Goal: Task Accomplishment & Management: Use online tool/utility

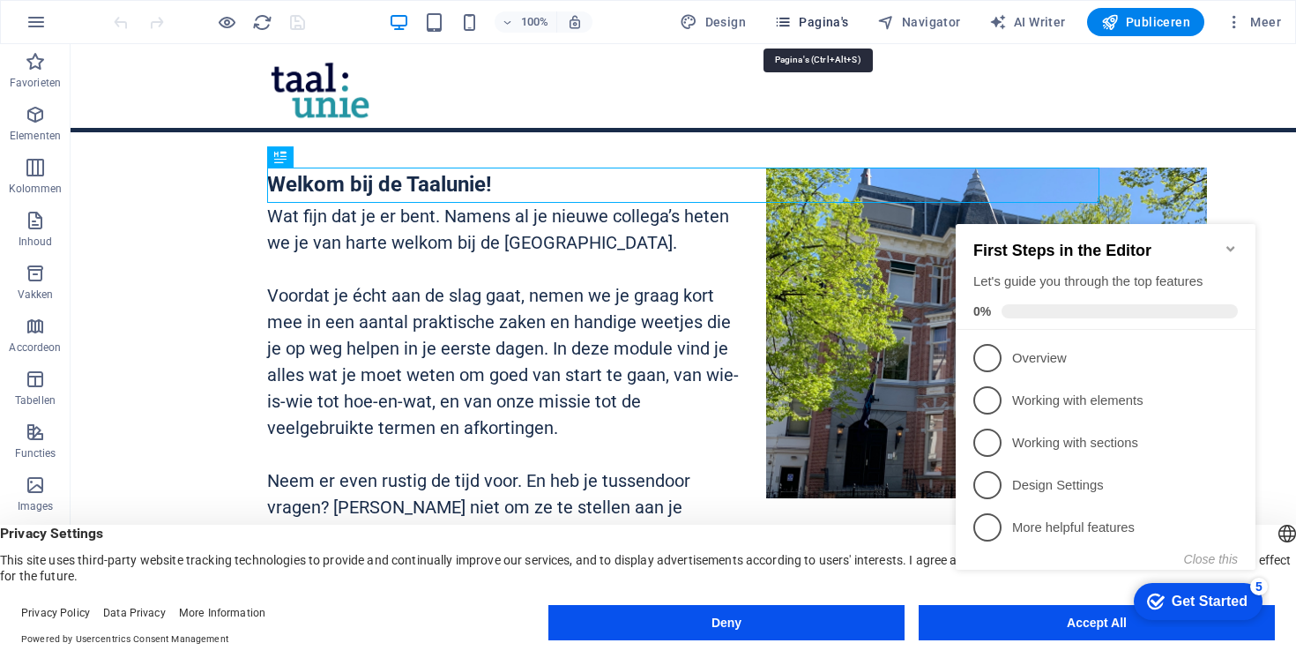
click at [800, 22] on span "Pagina's" at bounding box center [811, 22] width 75 height 18
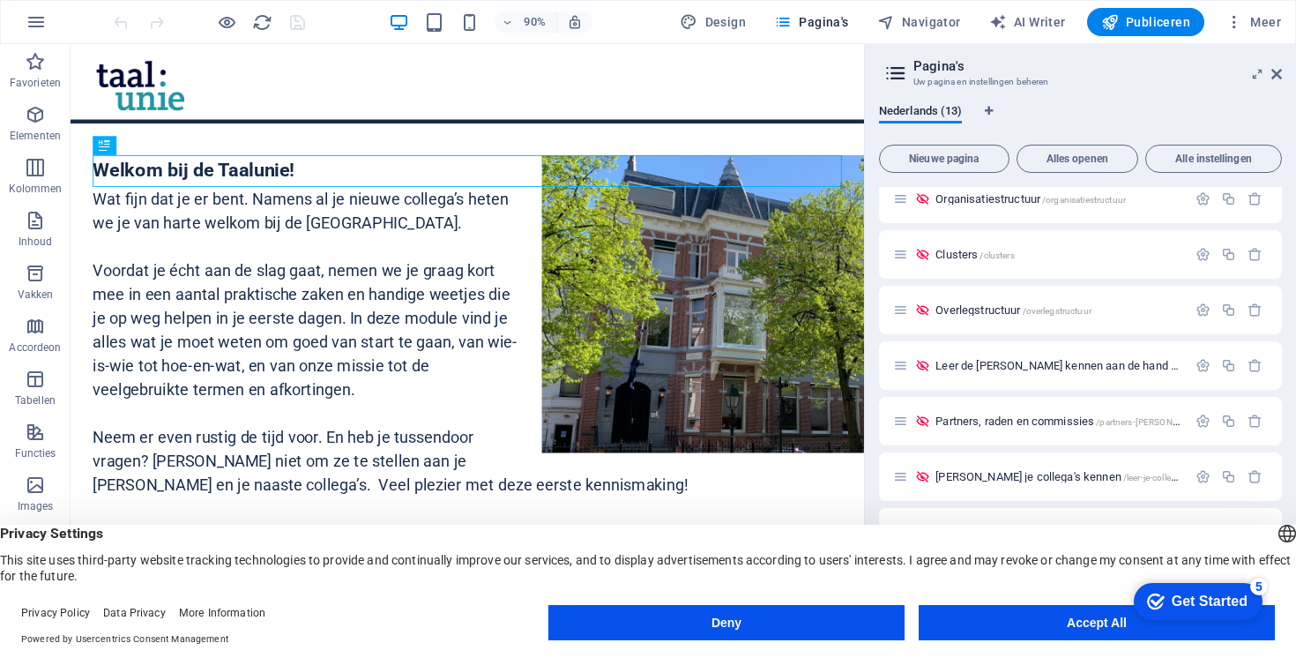
scroll to position [294, 0]
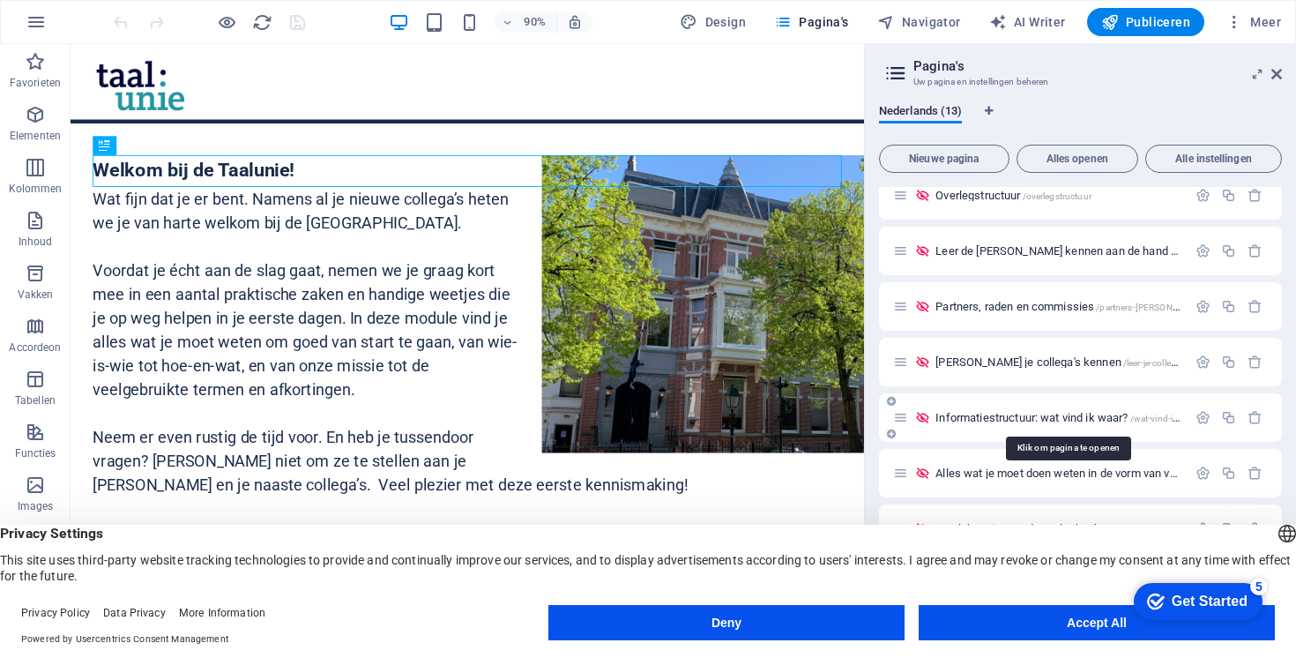
click at [1020, 421] on span "Informatiestructuur: wat vind ik waar? /wat-vind-ik-waar" at bounding box center [1068, 417] width 264 height 13
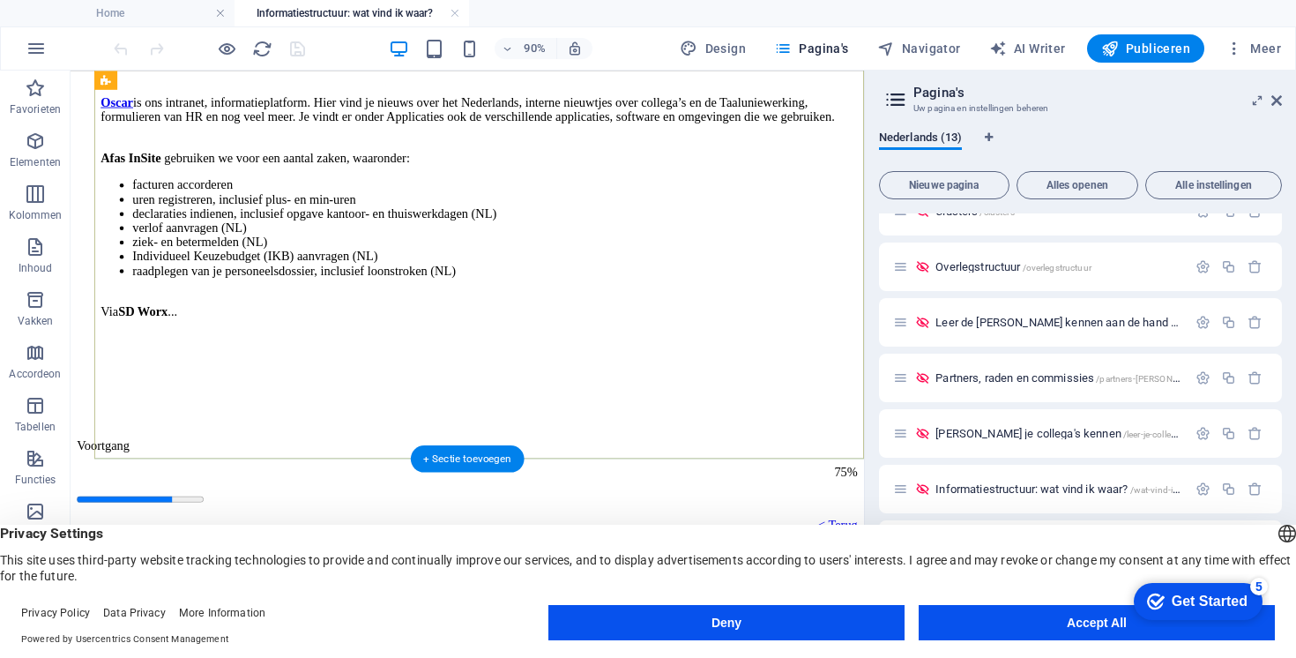
scroll to position [339, 0]
click at [224, 405] on div "Online ontmoeten we elkaar via Microsoft Teams , Outlook en Oscar . Belangrijke…" at bounding box center [516, 152] width 824 height 504
click at [205, 405] on div "Online ontmoeten we elkaar via Microsoft Teams , Outlook en Oscar . Belangrijke…" at bounding box center [516, 152] width 824 height 504
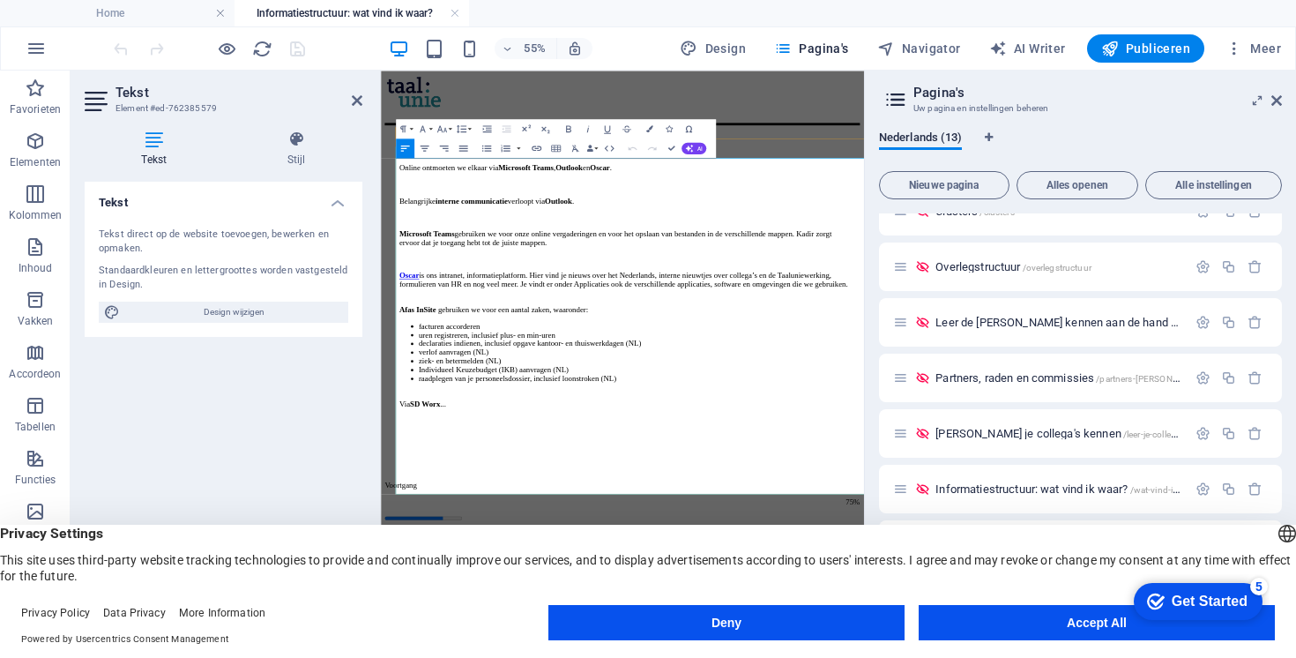
click at [588, 657] on p "Via SD Worx ..." at bounding box center [824, 668] width 820 height 32
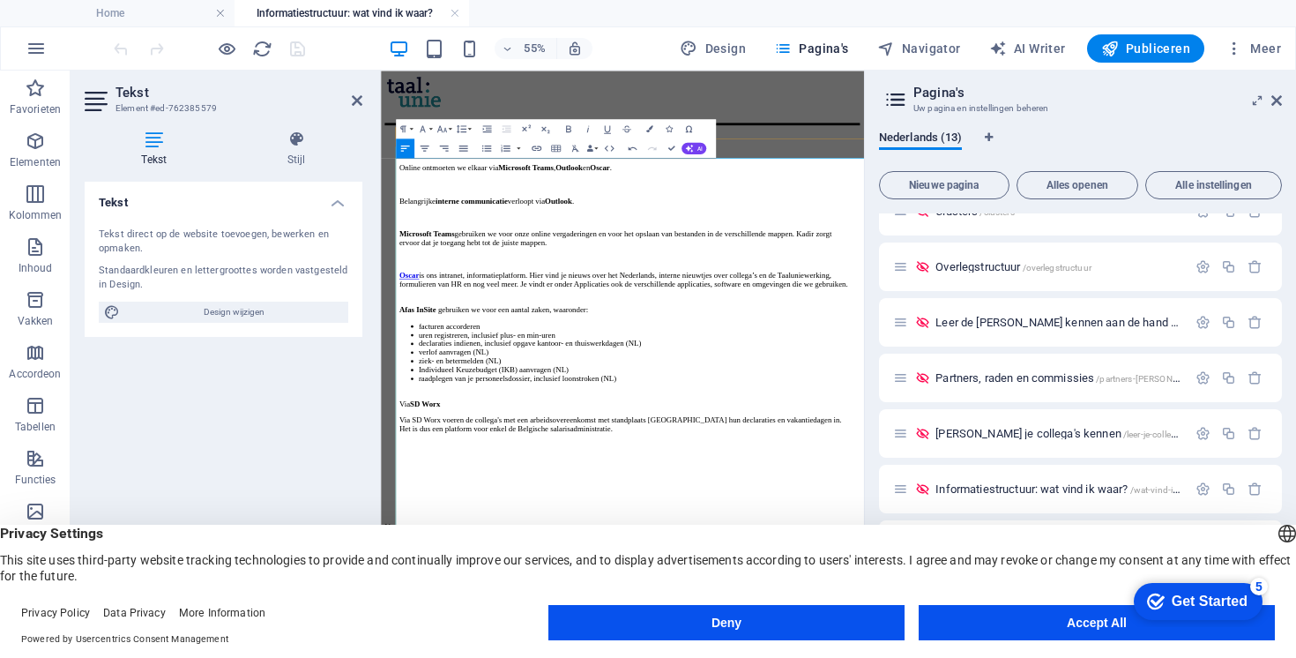
scroll to position [3080, 0]
drag, startPoint x: 507, startPoint y: 800, endPoint x: 400, endPoint y: 800, distance: 106.7
click at [400, 657] on div "Informatiestructuur: wat vind ik waar? Online ontmoeten we elkaar via Microsoft…" at bounding box center [820, 628] width 864 height 1101
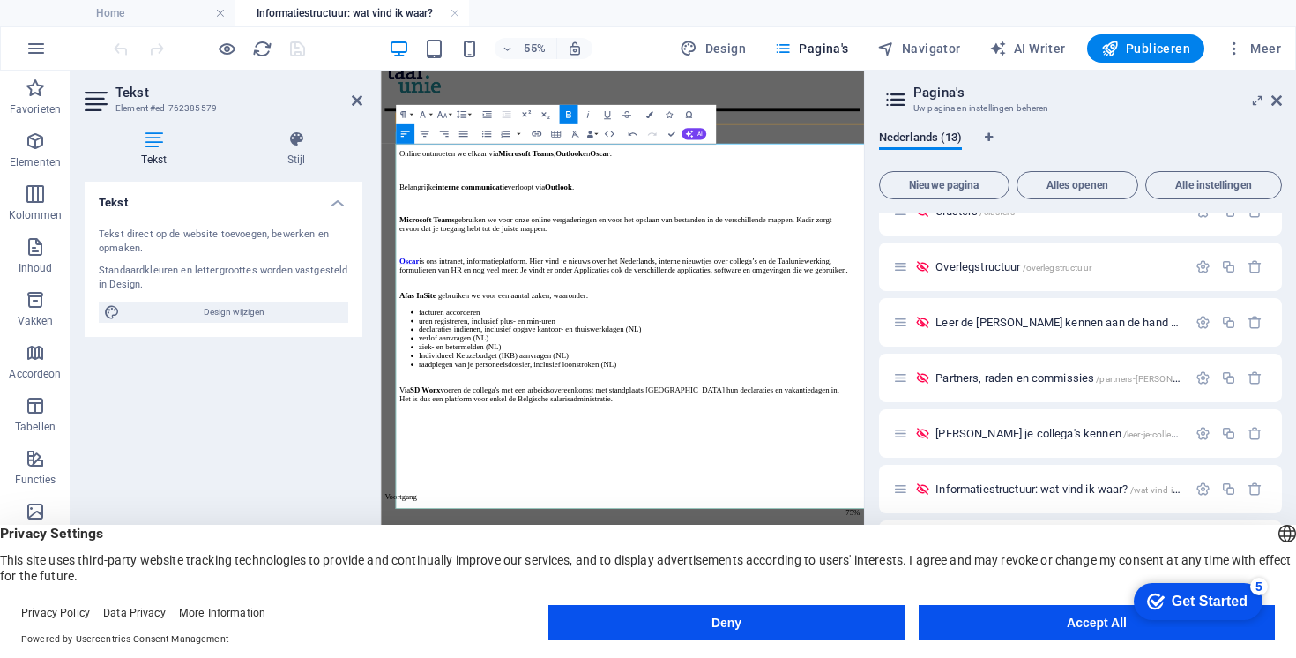
scroll to position [26, 0]
click at [552, 657] on p "Via SD Worx voeren de collega's met een arbeidsovereenkomst met standplaats [GE…" at bounding box center [824, 651] width 820 height 48
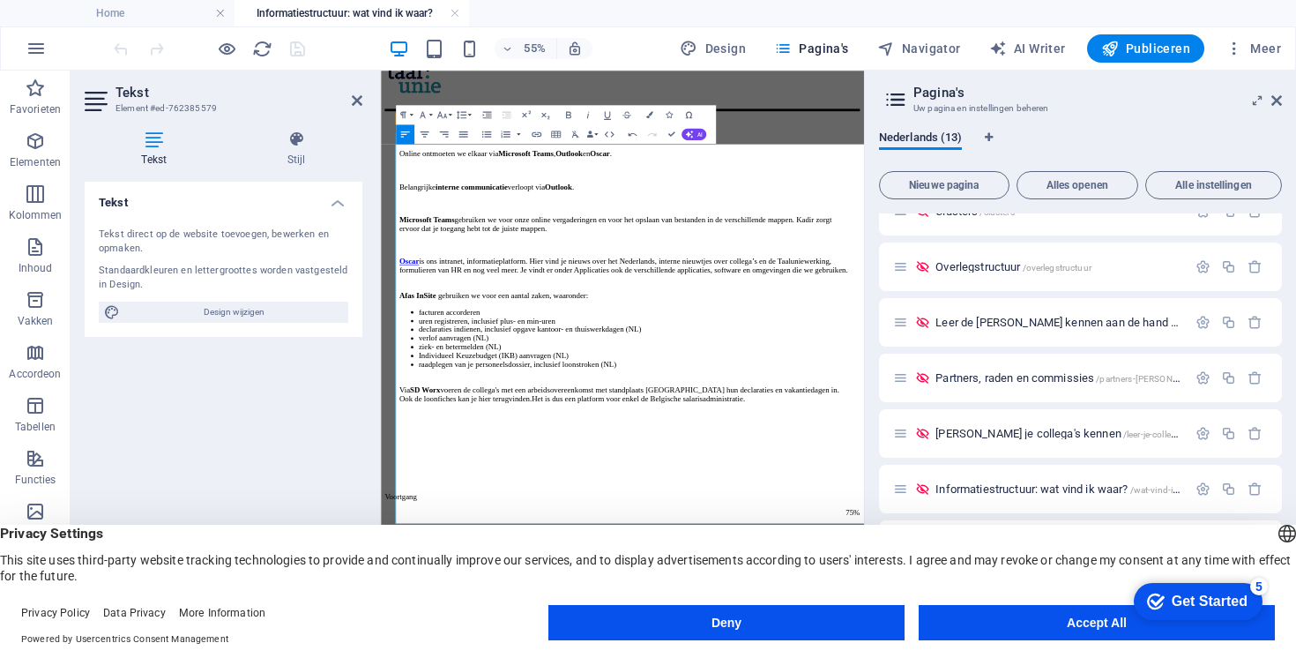
click at [688, 657] on p "Via SD Worx voeren de collega's met een arbeidsovereenkomst met standplaats [GE…" at bounding box center [824, 651] width 820 height 48
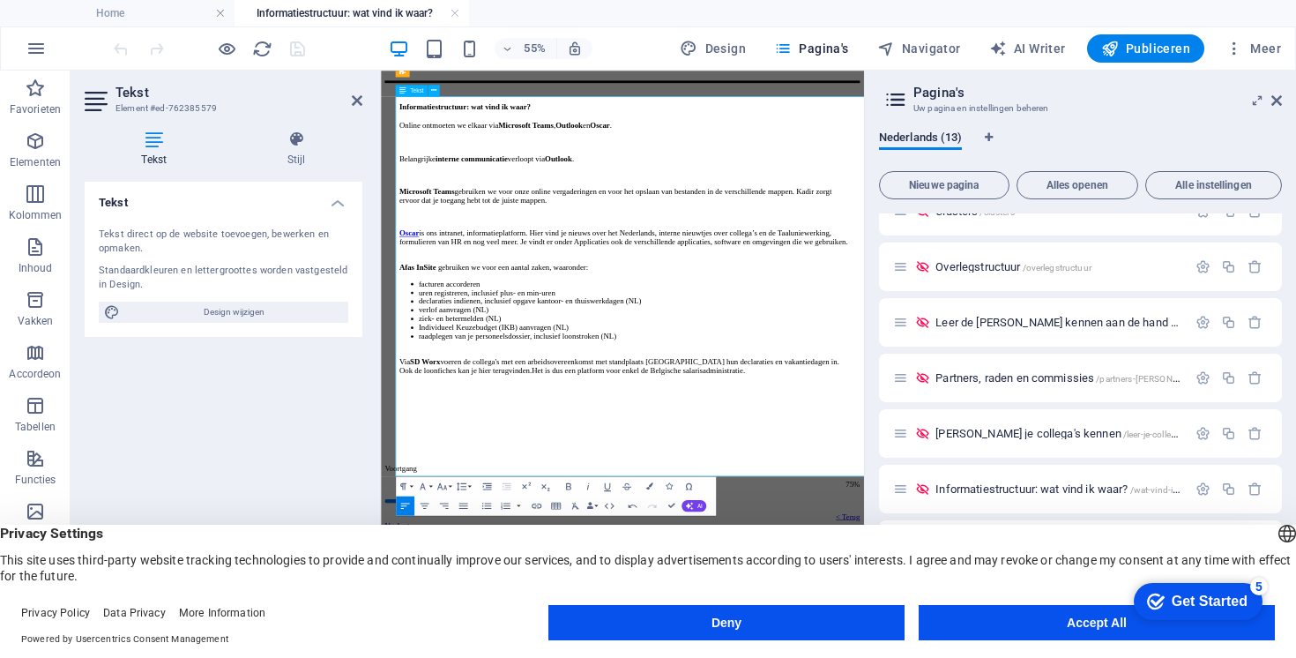
scroll to position [144, 0]
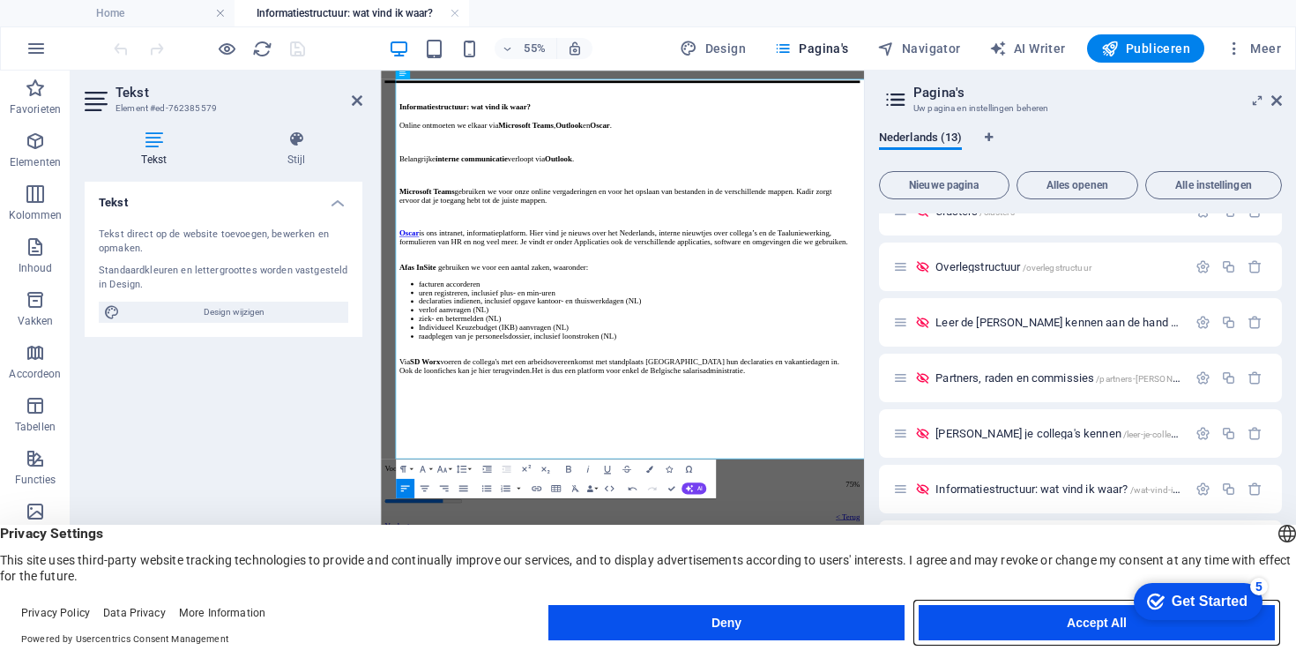
click at [1036, 630] on button "Accept All" at bounding box center [1097, 622] width 356 height 35
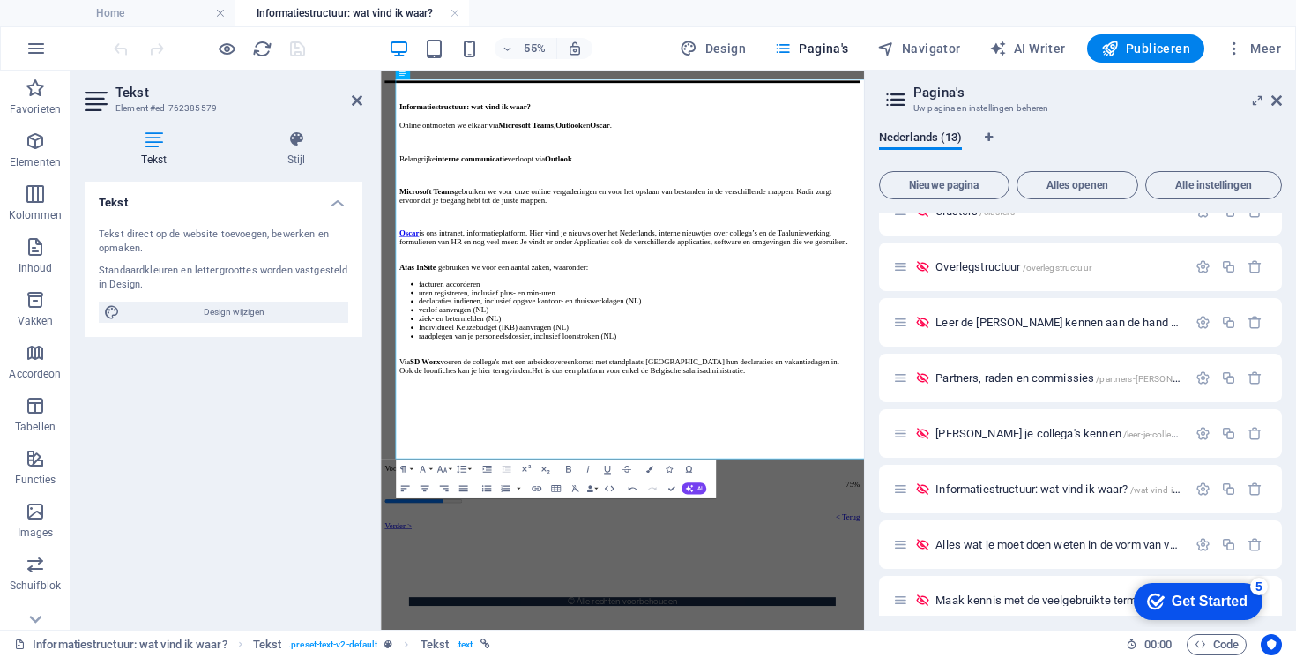
click at [1282, 105] on aside "Pagina's Uw pagina en instellingen beheren Nederlands (13) Nieuwe pagina Alles …" at bounding box center [1080, 350] width 432 height 559
click at [1277, 99] on icon at bounding box center [1276, 100] width 11 height 14
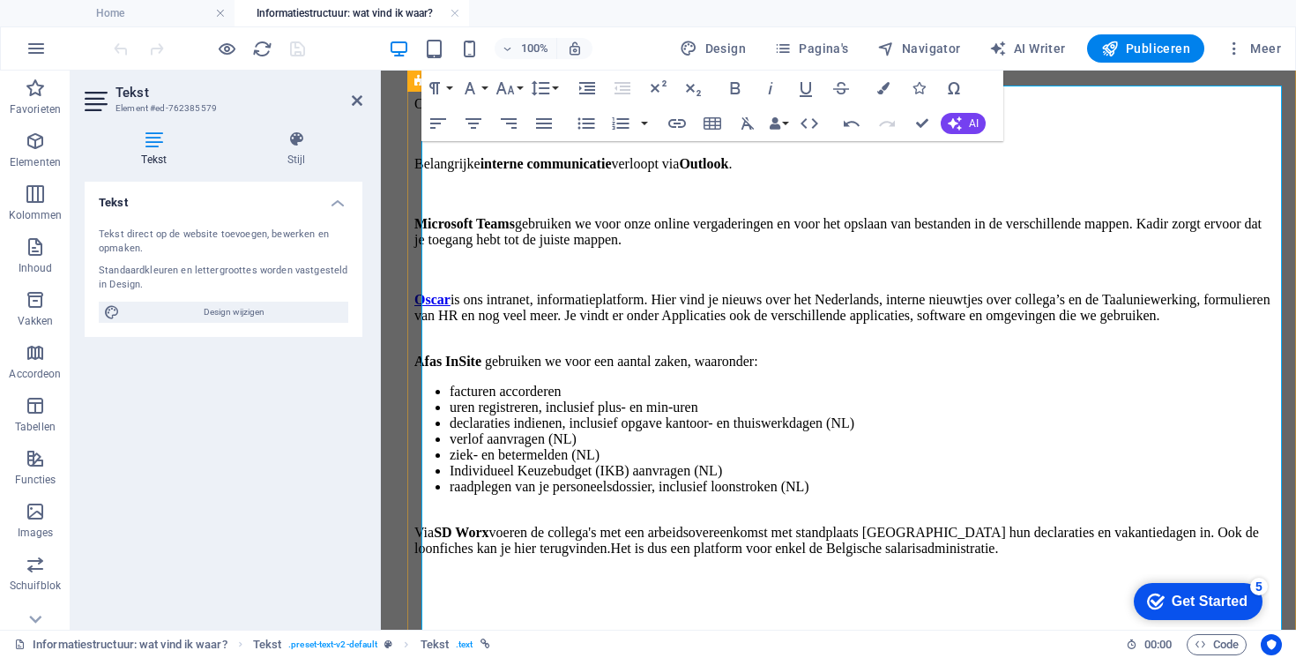
scroll to position [419, 0]
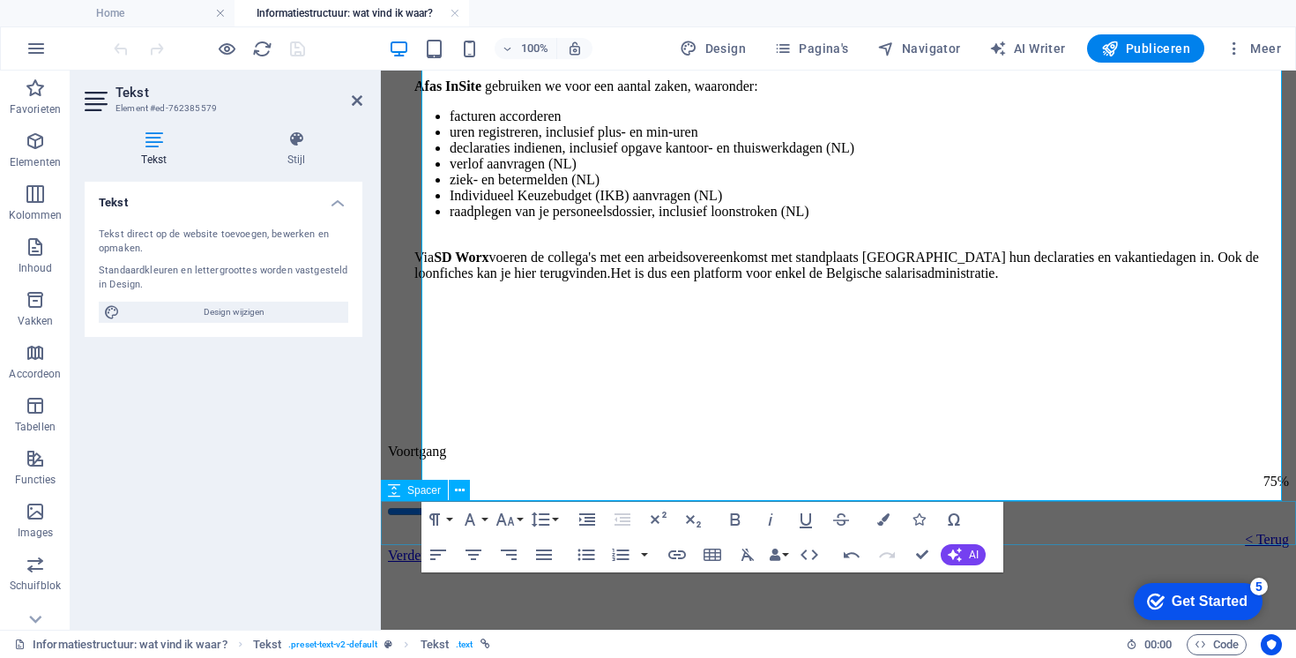
click at [1099, 429] on div at bounding box center [838, 407] width 901 height 44
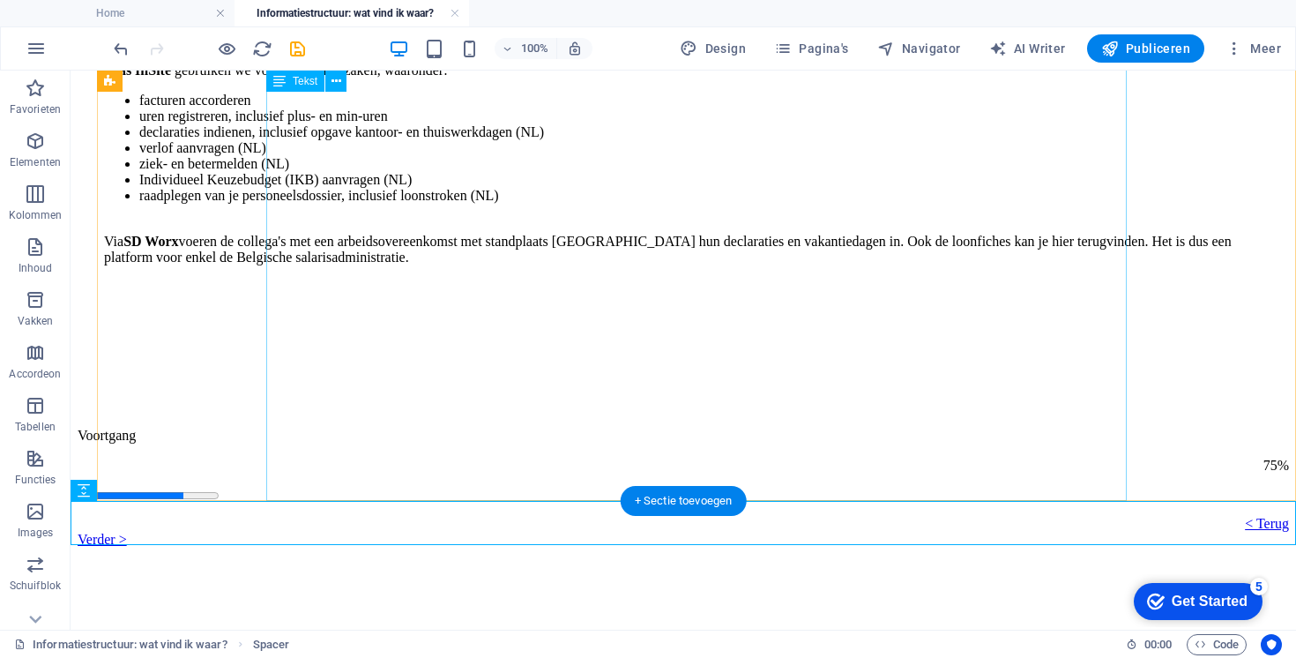
click at [762, 355] on div "Online ontmoeten we elkaar via Microsoft Teams , Outlook en Oscar . Belangrijke…" at bounding box center [687, 88] width 1167 height 534
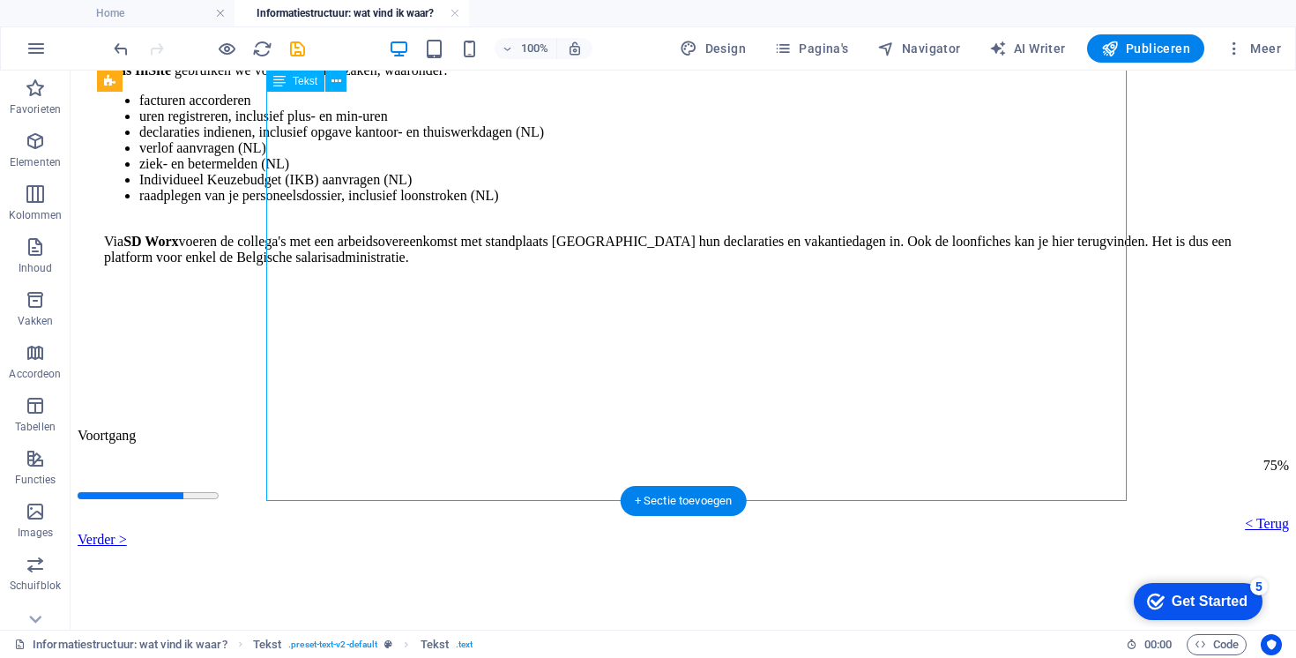
click at [519, 355] on div "Online ontmoeten we elkaar via Microsoft Teams , Outlook en Oscar . Belangrijke…" at bounding box center [687, 88] width 1167 height 534
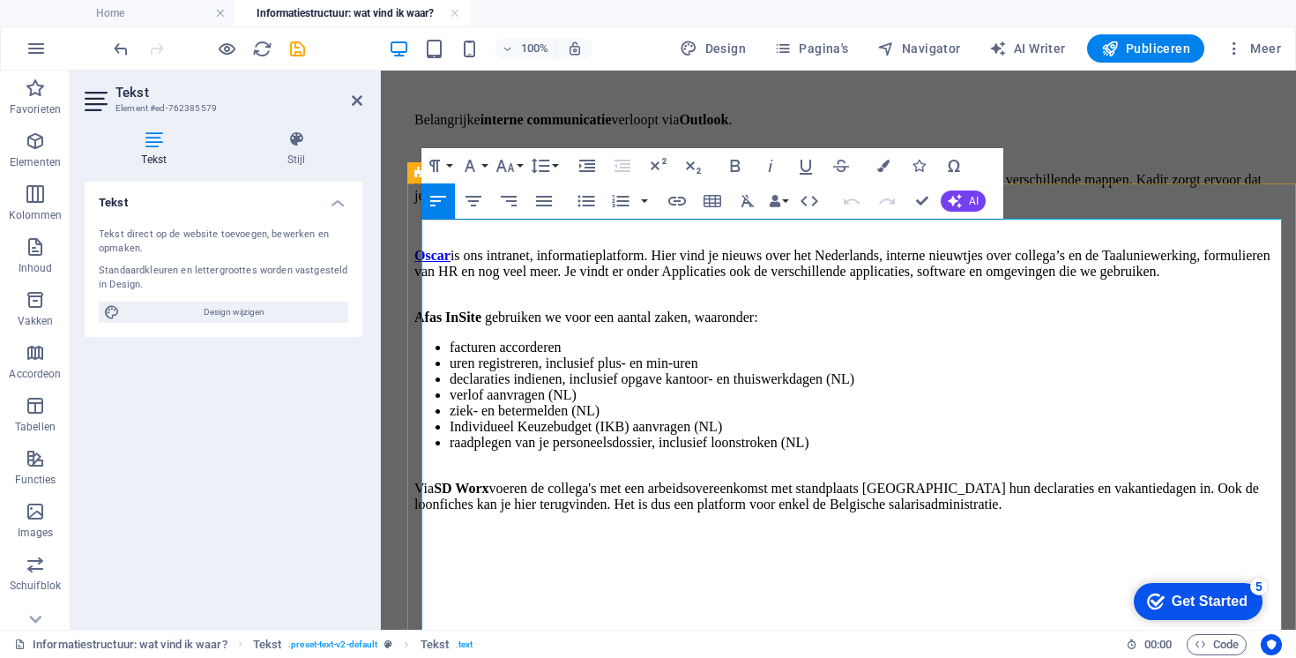
scroll to position [336, 0]
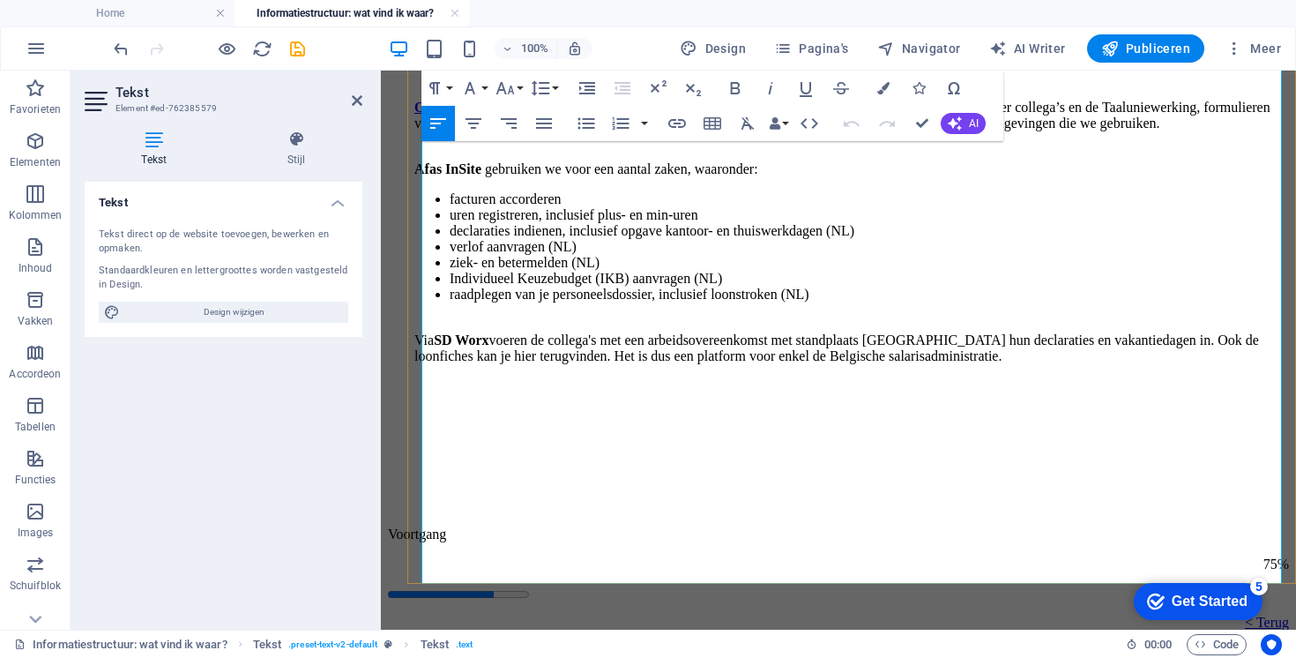
click at [533, 454] on p at bounding box center [842, 446] width 857 height 16
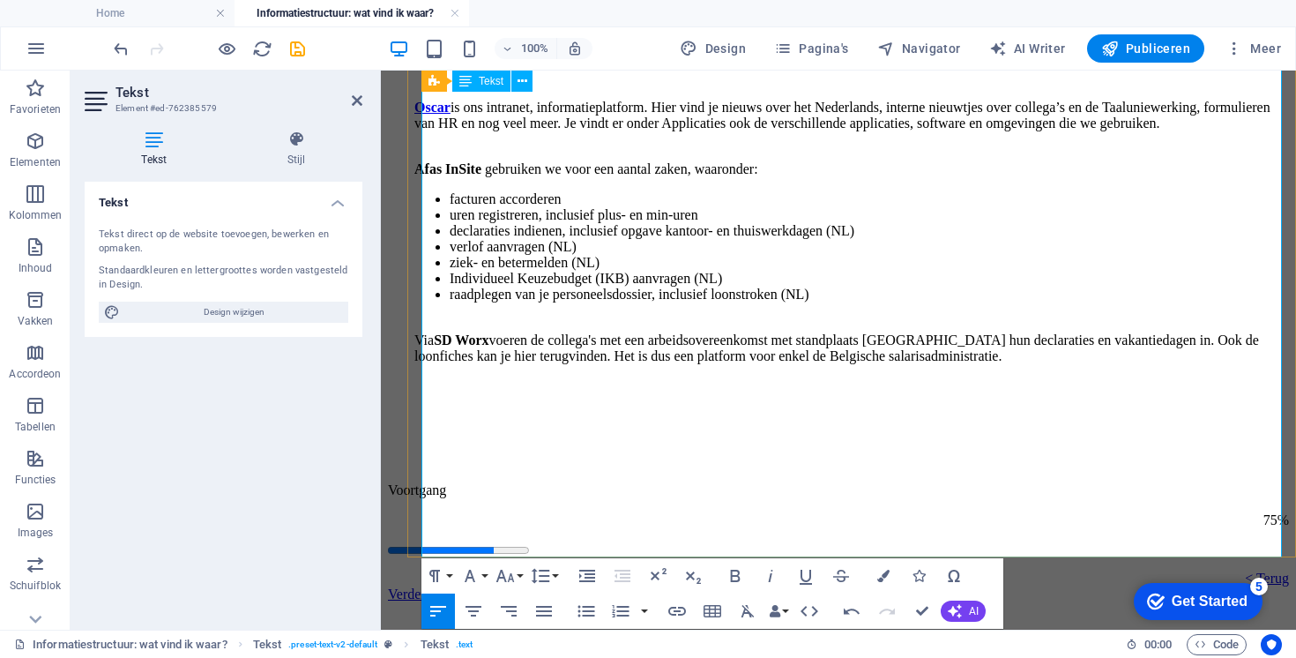
click at [540, 394] on p at bounding box center [842, 386] width 857 height 16
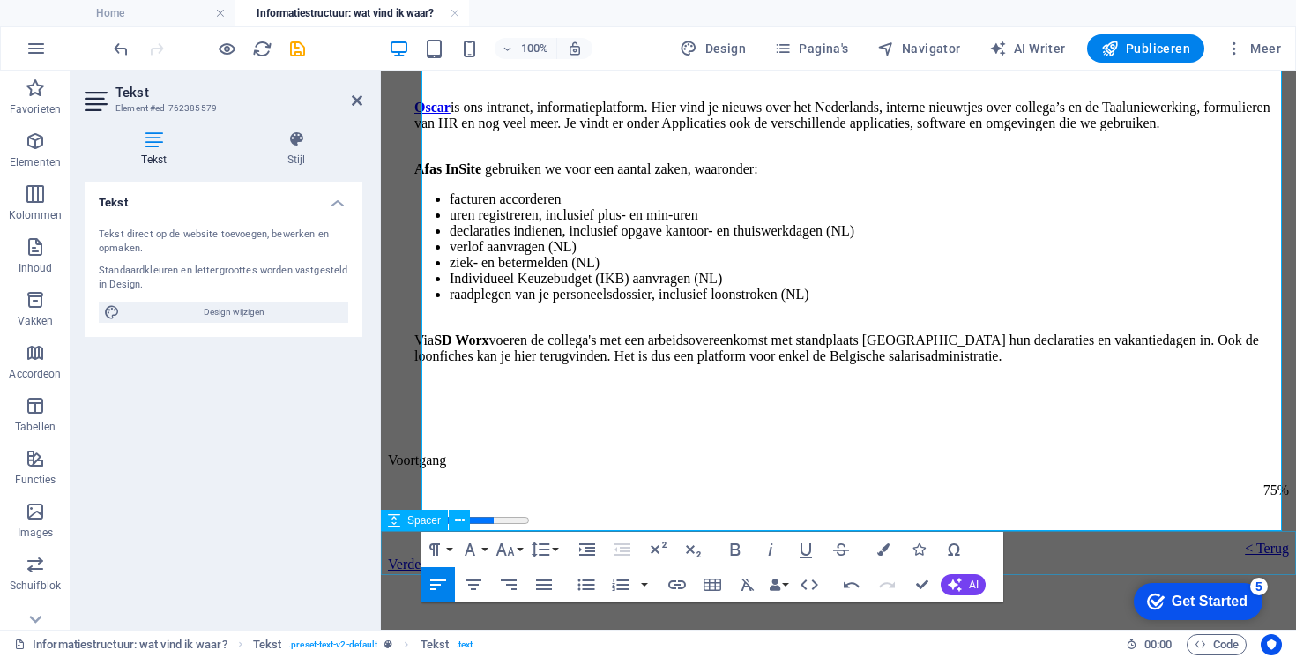
click at [1047, 438] on div at bounding box center [838, 416] width 901 height 44
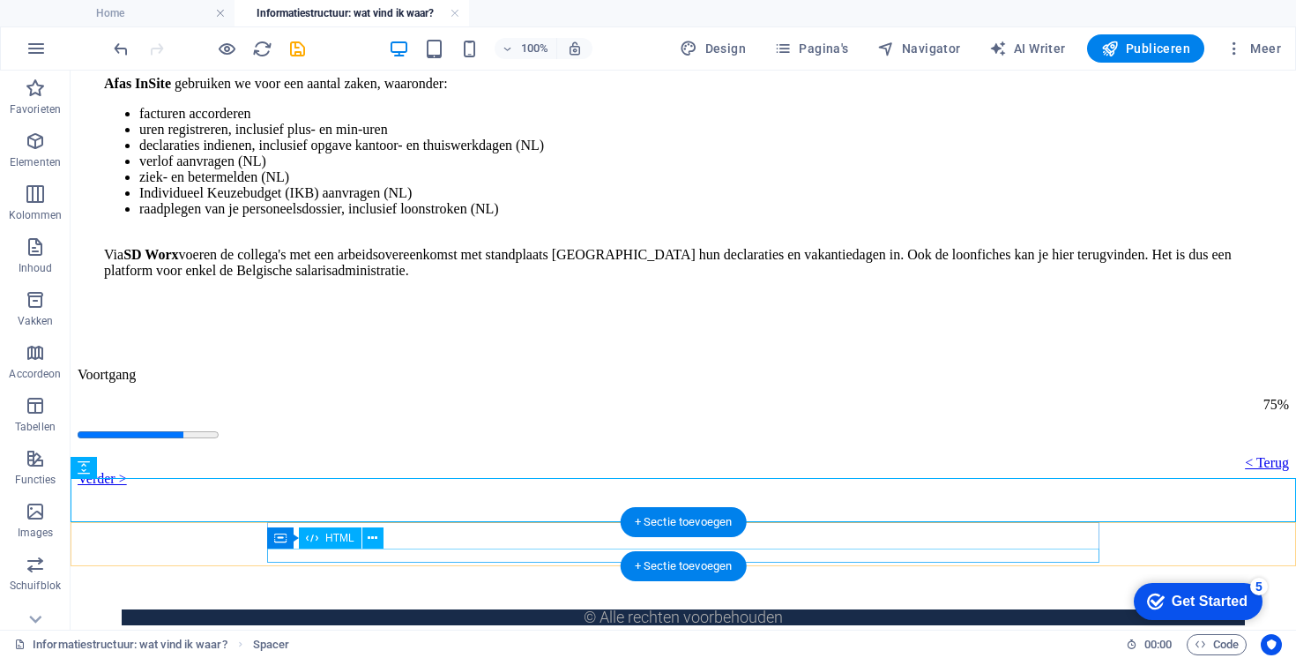
scroll to position [406, 0]
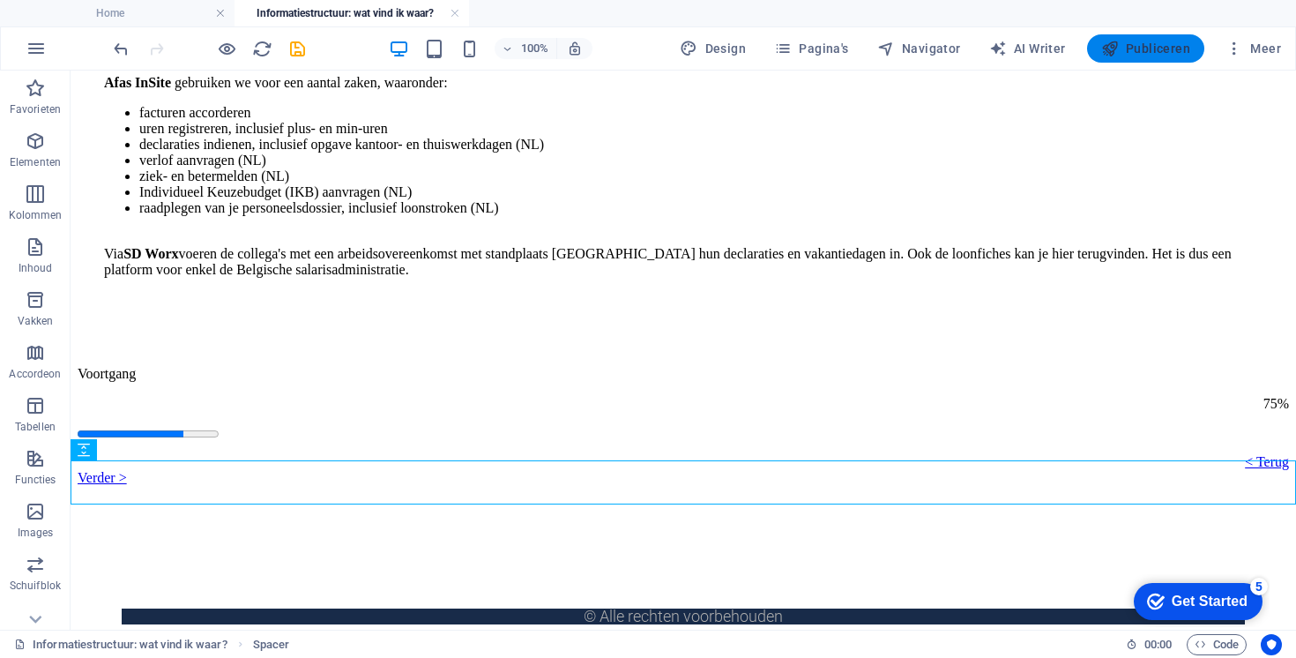
click at [1140, 51] on span "Publiceren" at bounding box center [1145, 49] width 89 height 18
